Goal: Task Accomplishment & Management: Use online tool/utility

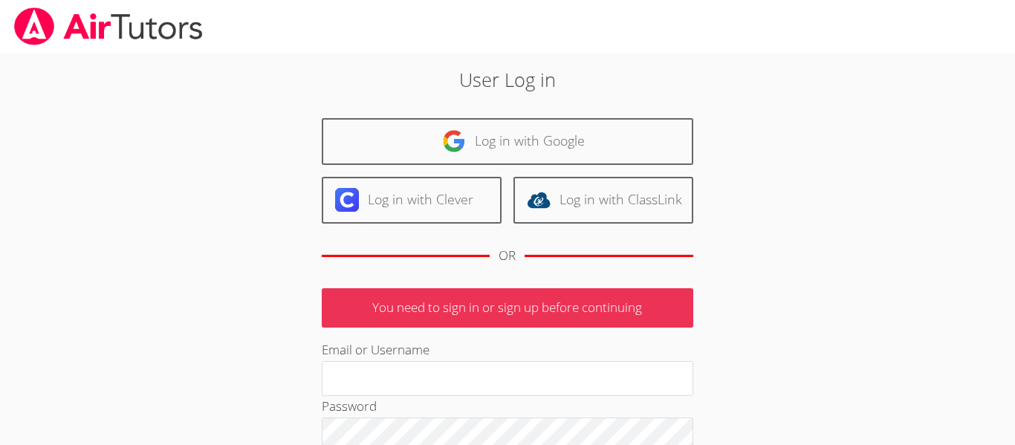
type input "pjcrowder75@gmail.com"
click at [930, 315] on body "User Log in Log in with Google Log in with Clever Log in with ClassLink OR You …" at bounding box center [507, 222] width 1015 height 445
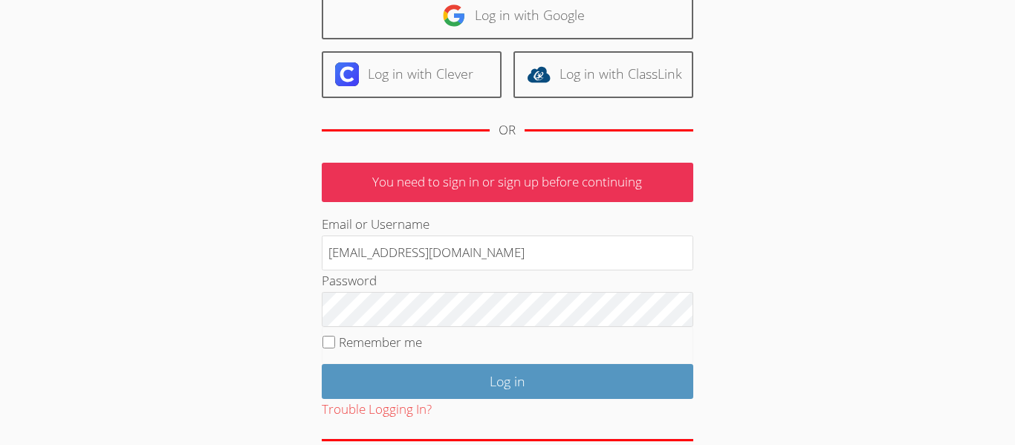
scroll to position [149, 0]
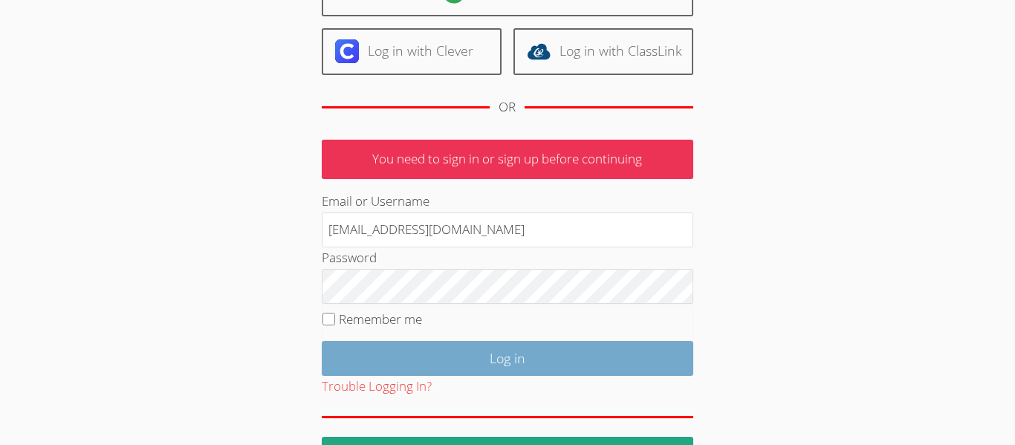
click at [625, 360] on input "Log in" at bounding box center [508, 358] width 372 height 35
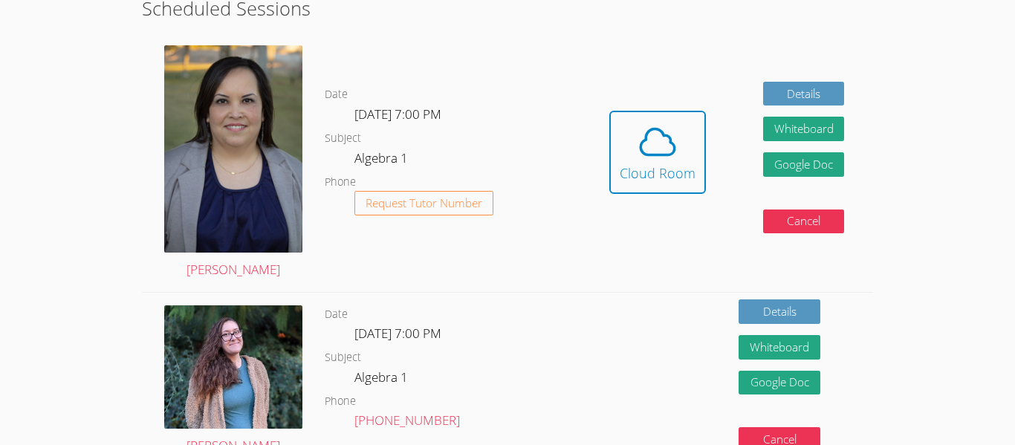
scroll to position [267, 0]
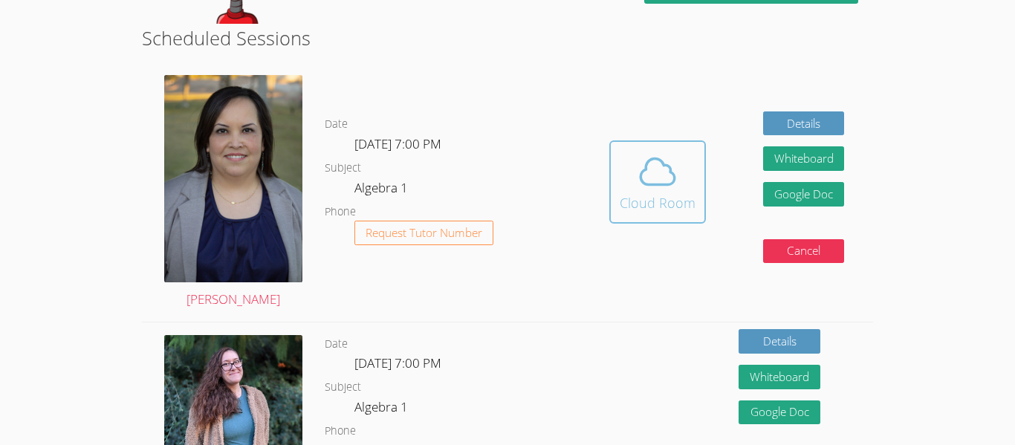
click at [679, 182] on span at bounding box center [658, 172] width 76 height 42
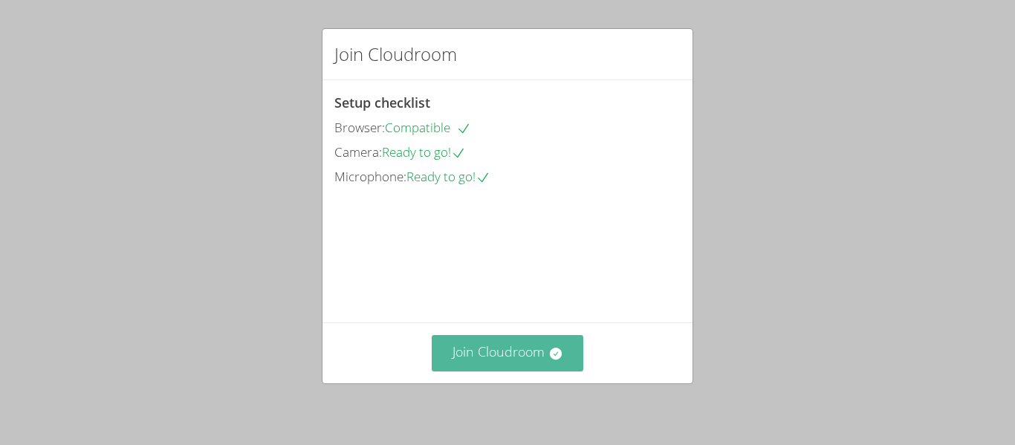
click at [500, 354] on button "Join Cloudroom" at bounding box center [508, 353] width 152 height 36
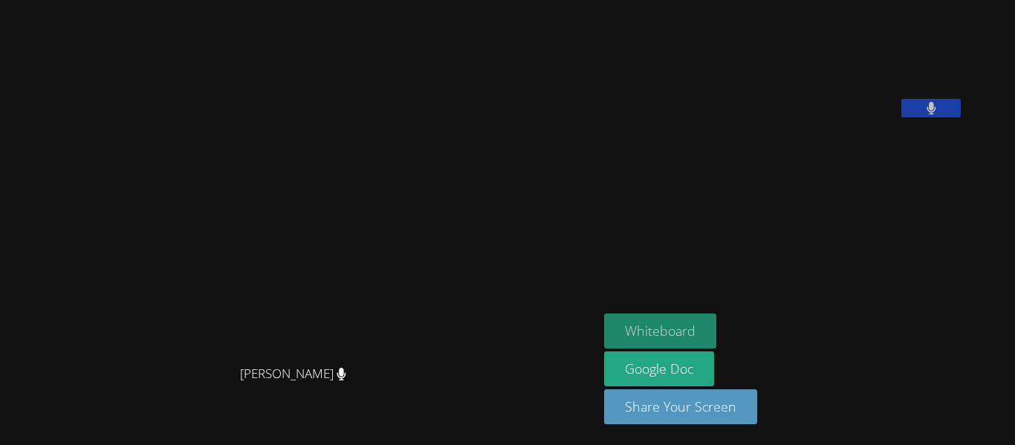
click at [669, 328] on button "Whiteboard" at bounding box center [660, 331] width 112 height 35
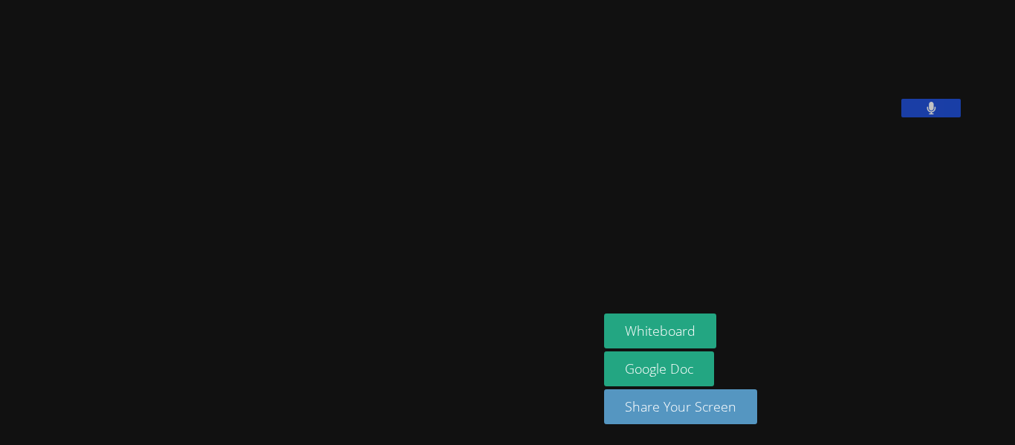
click at [411, 270] on video at bounding box center [299, 193] width 223 height 330
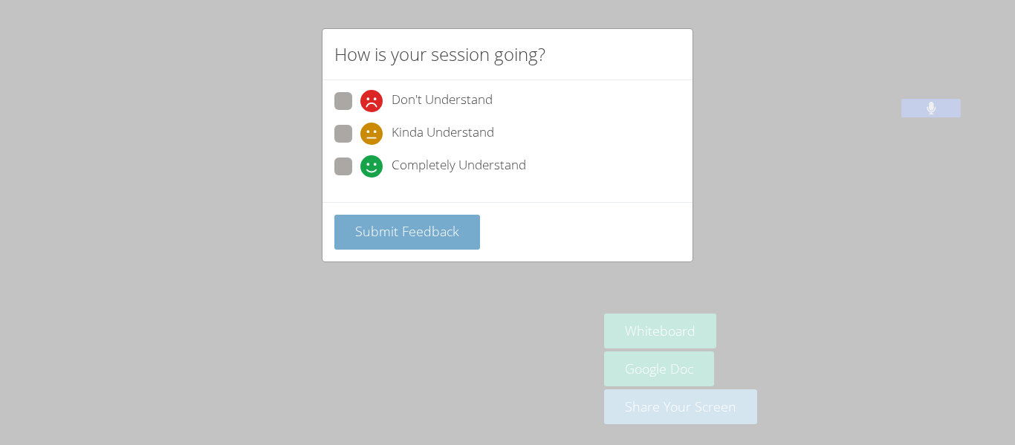
click at [411, 225] on span "Submit Feedback" at bounding box center [407, 231] width 104 height 18
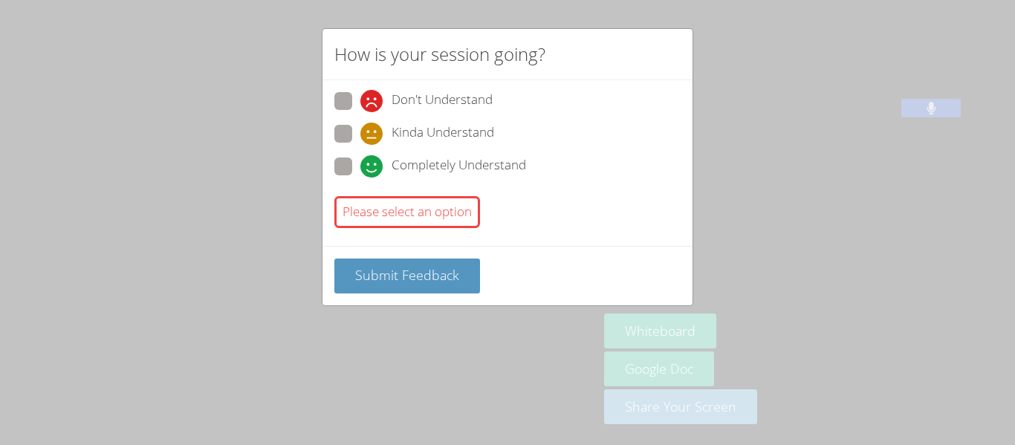
click at [360, 178] on span at bounding box center [360, 178] width 0 height 0
click at [360, 169] on input "Completely Understand" at bounding box center [366, 164] width 13 height 13
radio input "true"
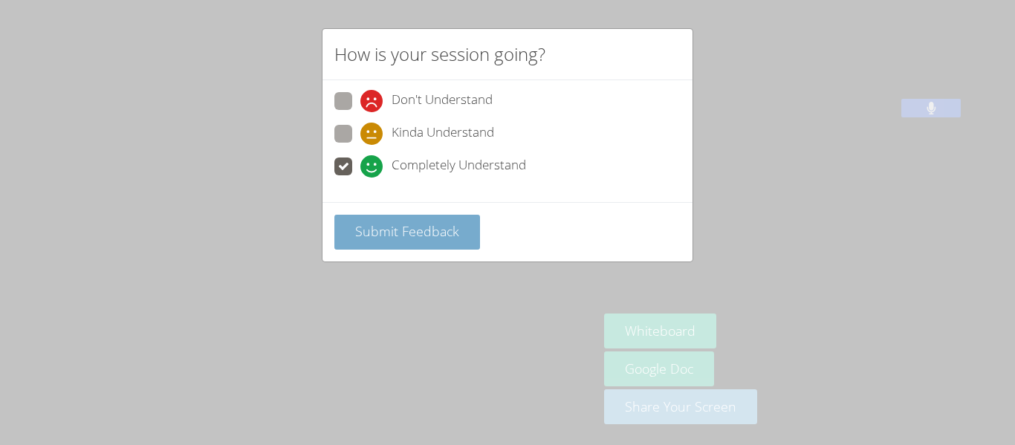
click at [388, 242] on button "Submit Feedback" at bounding box center [407, 232] width 146 height 35
